Goal: Navigation & Orientation: Find specific page/section

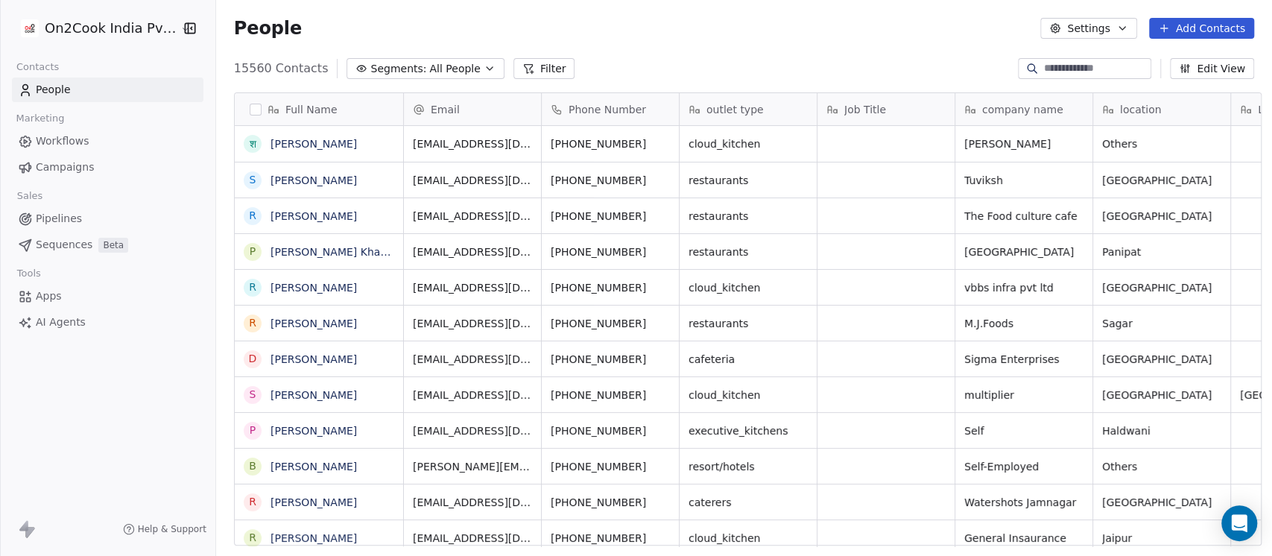
scroll to position [16, 16]
